Goal: Information Seeking & Learning: Learn about a topic

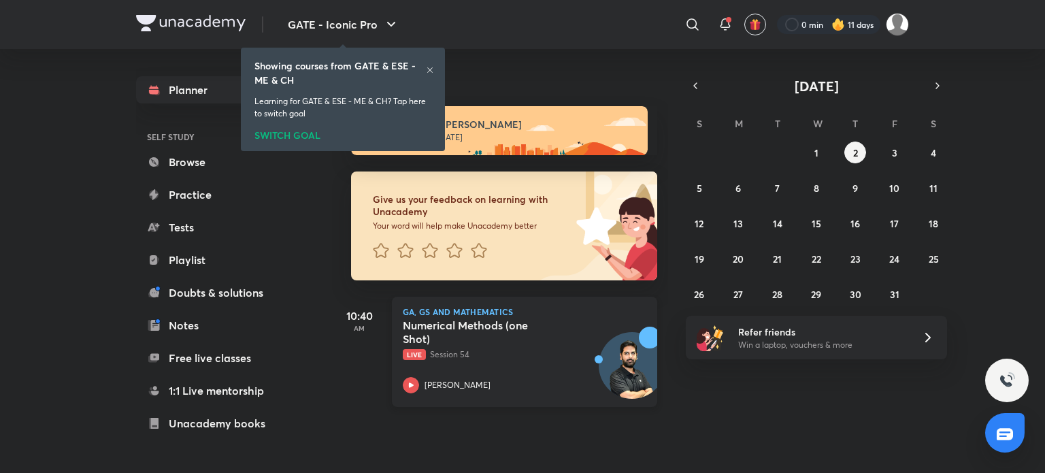
click at [514, 360] on p "Live Session 54" at bounding box center [510, 354] width 214 height 12
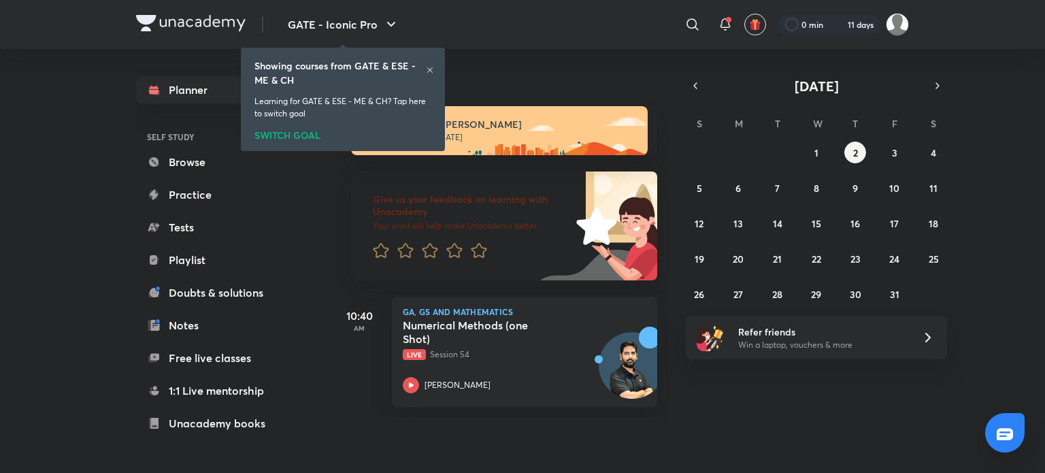
click at [475, 345] on h5 "Numerical Methods (one Shot)" at bounding box center [487, 331] width 169 height 27
